Goal: Information Seeking & Learning: Find contact information

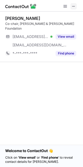
click at [74, 6] on span at bounding box center [74, 6] width 4 height 4
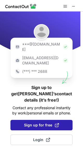
click at [47, 123] on span "Sign up for free" at bounding box center [41, 125] width 35 height 5
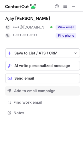
scroll to position [109, 83]
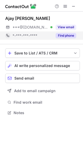
click at [62, 35] on button "Find phone" at bounding box center [66, 35] width 21 height 5
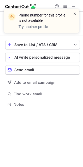
scroll to position [101, 83]
click at [74, 13] on span at bounding box center [75, 13] width 4 height 5
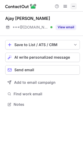
click at [74, 7] on span at bounding box center [74, 6] width 4 height 4
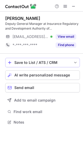
scroll to position [118, 83]
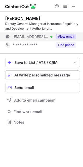
click at [58, 36] on button "View email" at bounding box center [66, 36] width 21 height 5
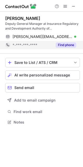
click at [62, 44] on button "Find phone" at bounding box center [66, 44] width 21 height 5
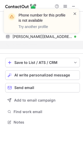
click at [75, 14] on span at bounding box center [75, 13] width 4 height 5
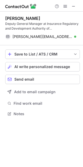
scroll to position [110, 83]
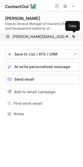
click at [47, 36] on span "[PERSON_NAME][EMAIL_ADDRESS][DOMAIN_NAME]" at bounding box center [43, 36] width 60 height 5
click at [73, 35] on span at bounding box center [74, 37] width 4 height 4
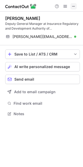
click at [75, 5] on span at bounding box center [74, 6] width 4 height 4
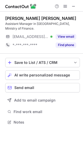
scroll to position [2, 2]
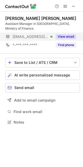
click at [66, 34] on button "View email" at bounding box center [66, 36] width 21 height 5
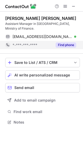
click at [67, 42] on button "Find phone" at bounding box center [66, 44] width 21 height 5
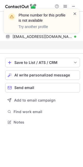
scroll to position [105, 83]
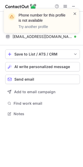
click at [73, 14] on span at bounding box center [75, 13] width 4 height 5
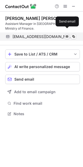
click at [66, 35] on span at bounding box center [67, 37] width 4 height 4
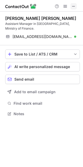
click at [72, 6] on button at bounding box center [74, 6] width 6 height 6
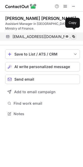
click at [72, 35] on span at bounding box center [74, 37] width 4 height 4
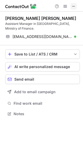
click at [72, 8] on button at bounding box center [74, 6] width 6 height 6
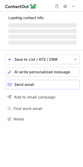
scroll to position [122, 83]
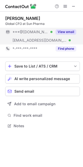
click at [67, 29] on button "View email" at bounding box center [66, 31] width 21 height 5
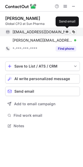
click at [68, 30] on span at bounding box center [67, 32] width 4 height 4
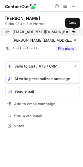
click at [73, 32] on span at bounding box center [74, 32] width 4 height 4
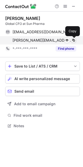
click at [73, 41] on span at bounding box center [74, 40] width 4 height 4
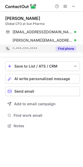
click at [62, 48] on button "Find phone" at bounding box center [66, 48] width 21 height 5
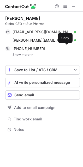
scroll to position [126, 83]
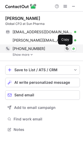
click at [68, 49] on span at bounding box center [67, 49] width 4 height 4
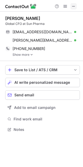
click at [74, 7] on span at bounding box center [74, 6] width 4 height 4
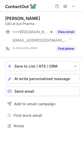
scroll to position [122, 83]
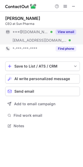
click at [62, 32] on button "View email" at bounding box center [66, 31] width 21 height 5
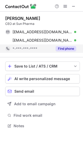
click at [62, 48] on button "Find phone" at bounding box center [66, 48] width 21 height 5
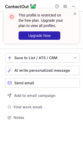
scroll to position [114, 83]
click at [74, 13] on span at bounding box center [75, 13] width 4 height 5
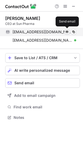
click at [66, 32] on span at bounding box center [67, 32] width 4 height 4
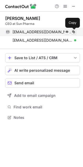
click at [75, 33] on span at bounding box center [74, 32] width 4 height 4
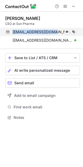
drag, startPoint x: 11, startPoint y: 32, endPoint x: 55, endPoint y: 33, distance: 43.8
click at [55, 33] on div "[EMAIL_ADDRESS][DOMAIN_NAME] Verified Send email Copy" at bounding box center [40, 32] width 71 height 8
copy div "[EMAIL_ADDRESS][DOMAIN_NAME]"
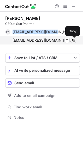
click at [73, 39] on span at bounding box center [74, 40] width 4 height 4
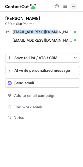
click at [72, 6] on span at bounding box center [74, 6] width 4 height 4
click at [73, 6] on span at bounding box center [74, 6] width 4 height 4
